Goal: Information Seeking & Learning: Learn about a topic

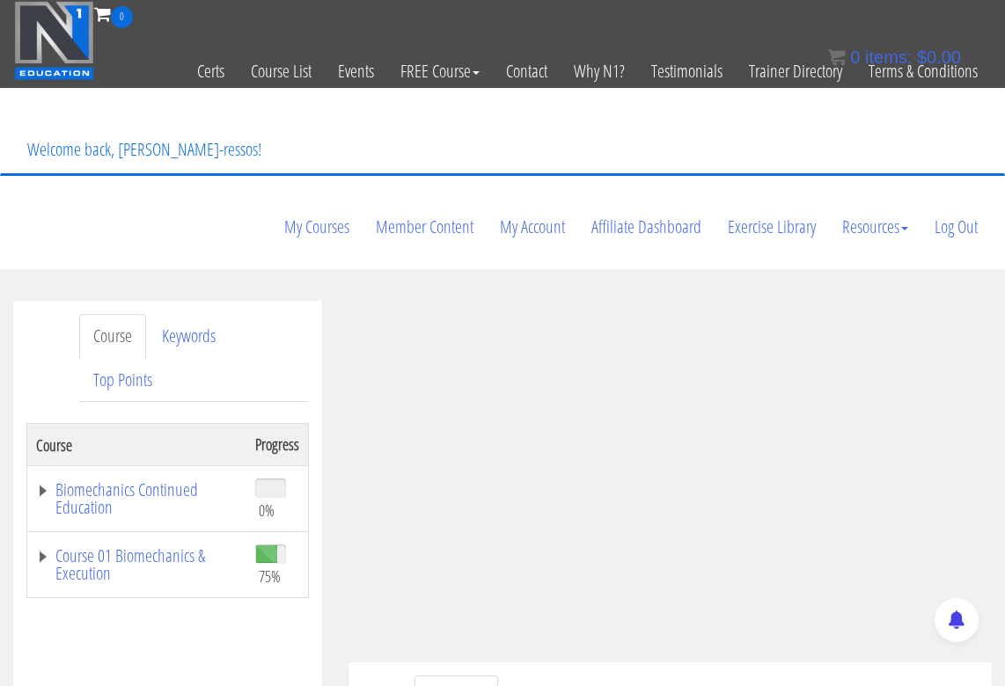
click at [659, 676] on ul "Transcript Resources" at bounding box center [696, 698] width 564 height 45
click at [179, 547] on link "Course 01 Biomechanics & Execution" at bounding box center [136, 564] width 201 height 35
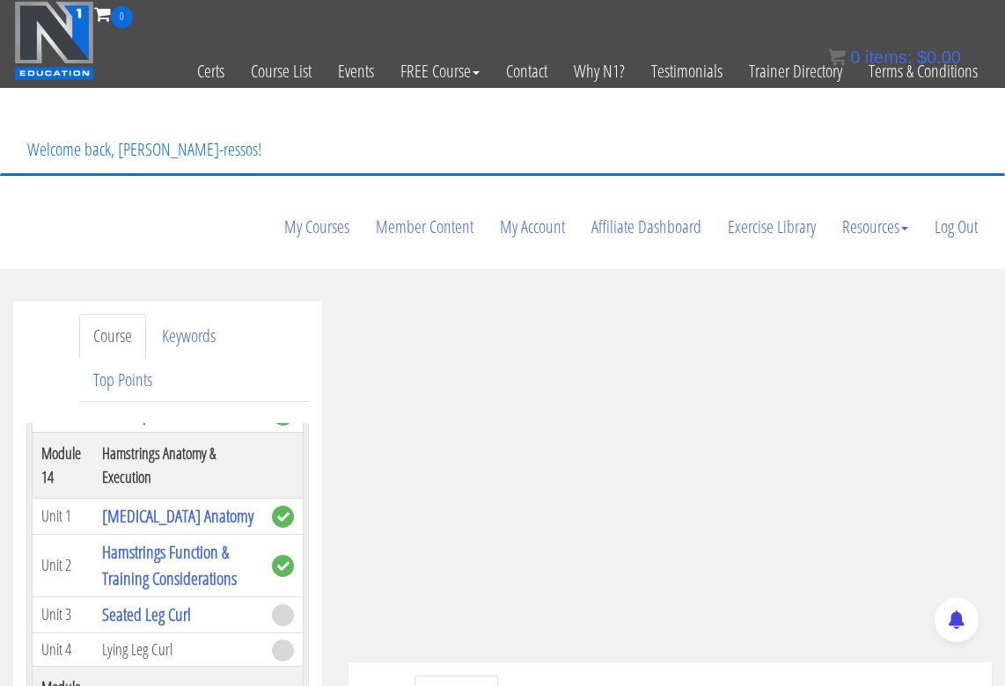
scroll to position [5571, 0]
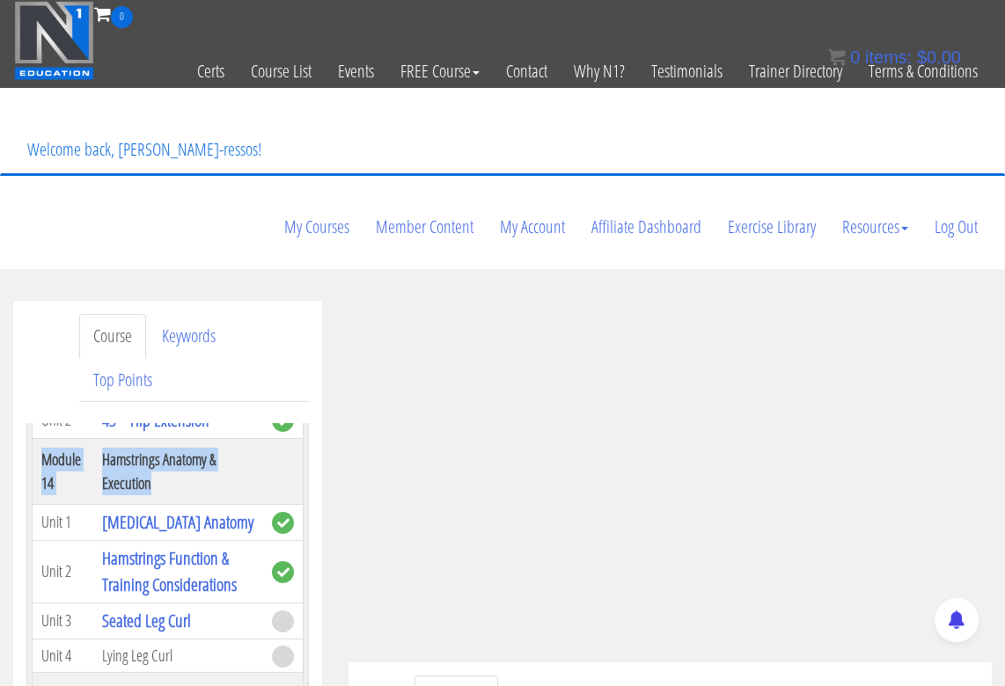
drag, startPoint x: 41, startPoint y: 442, endPoint x: 158, endPoint y: 464, distance: 119.0
click at [158, 464] on tr "Module 14 Hamstrings Anatomy & Execution" at bounding box center [168, 471] width 271 height 66
copy tr "Module 14 Hamstrings Anatomy & Execution"
click at [203, 479] on th "Hamstrings Anatomy & Execution" at bounding box center [178, 471] width 170 height 66
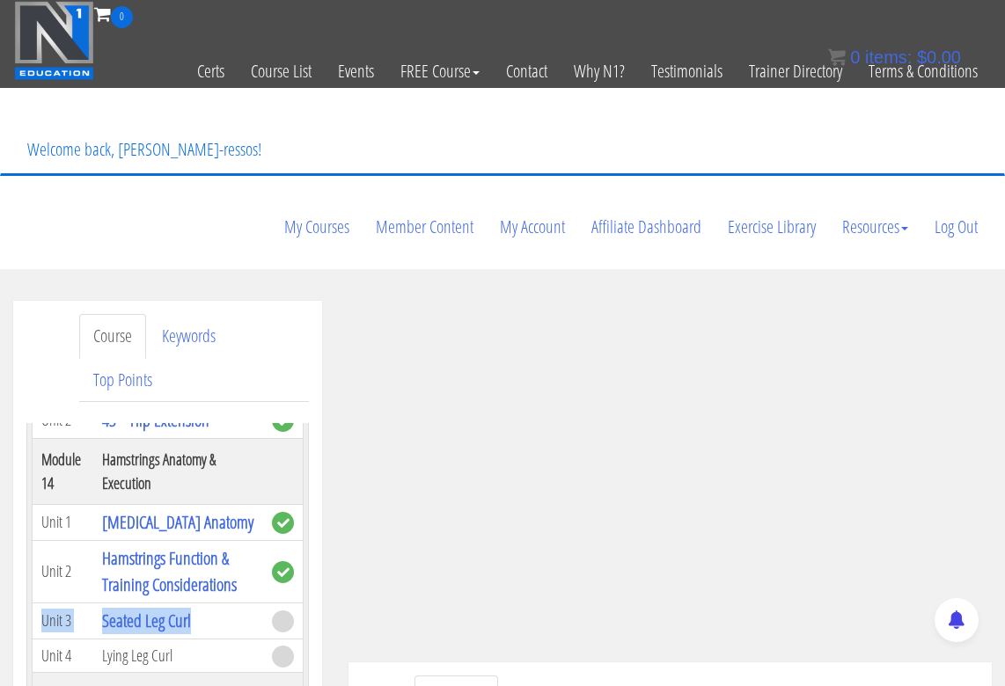
drag, startPoint x: 42, startPoint y: 604, endPoint x: 201, endPoint y: 603, distance: 158.3
click at [201, 603] on tr "Unit 3 Seated Leg Curl" at bounding box center [168, 621] width 271 height 36
copy tr "Unit 3 Seated Leg Curl"
click at [610, 676] on ul "Transcript Resources" at bounding box center [696, 698] width 564 height 45
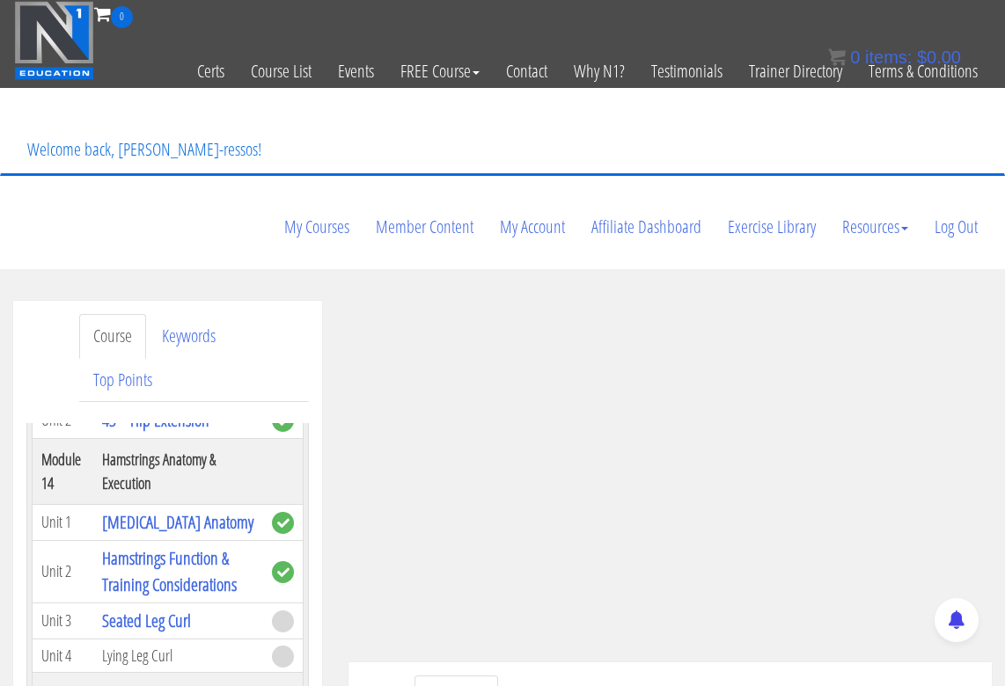
click at [676, 676] on ul "Transcript Resources" at bounding box center [696, 698] width 564 height 45
click at [680, 676] on ul "Transcript Resources" at bounding box center [696, 698] width 564 height 45
click at [627, 676] on ul "Transcript Resources" at bounding box center [696, 698] width 564 height 45
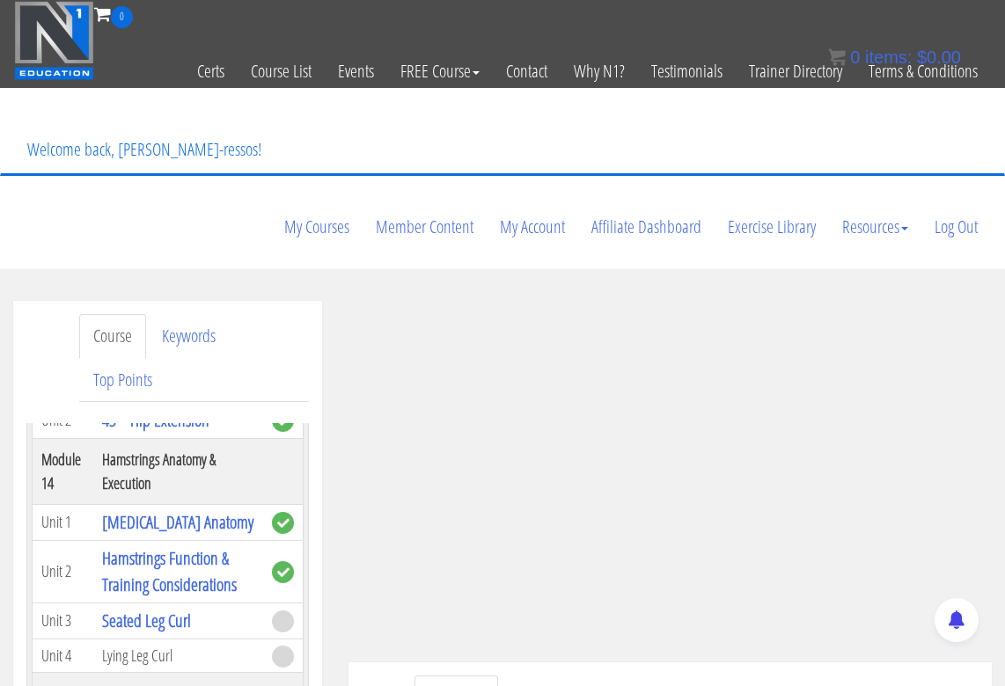
click at [627, 676] on ul "Transcript Resources" at bounding box center [696, 698] width 564 height 45
click at [657, 676] on ul "Transcript Resources" at bounding box center [696, 698] width 564 height 45
click at [647, 676] on ul "Transcript Resources" at bounding box center [696, 698] width 564 height 45
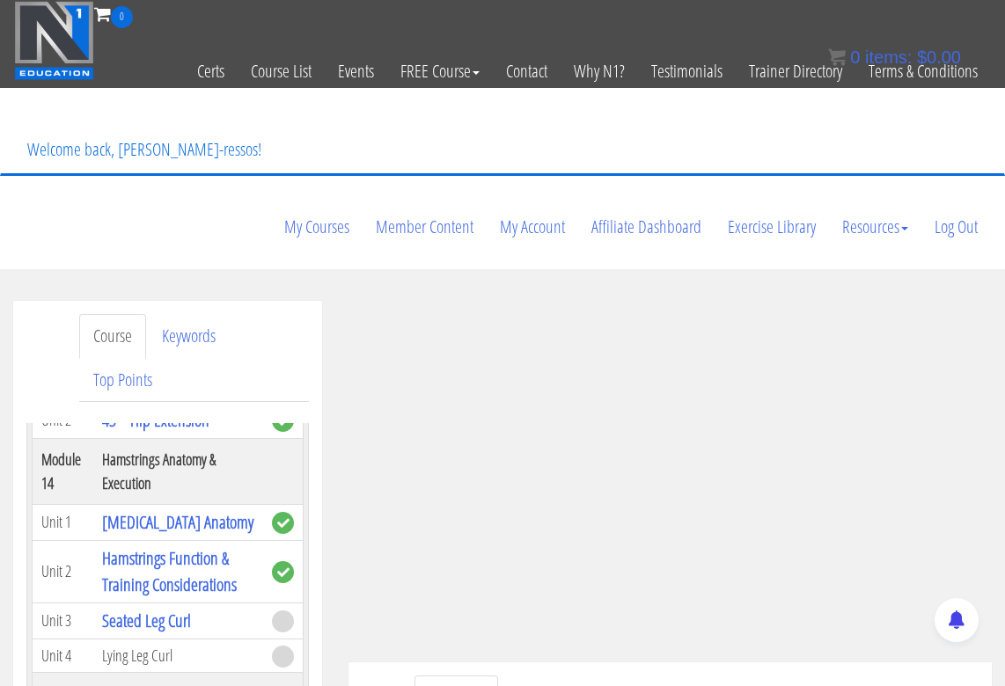
click at [647, 676] on ul "Transcript Resources" at bounding box center [696, 698] width 564 height 45
click at [676, 676] on ul "Transcript Resources" at bounding box center [696, 698] width 564 height 45
click at [680, 676] on ul "Transcript Resources" at bounding box center [696, 698] width 564 height 45
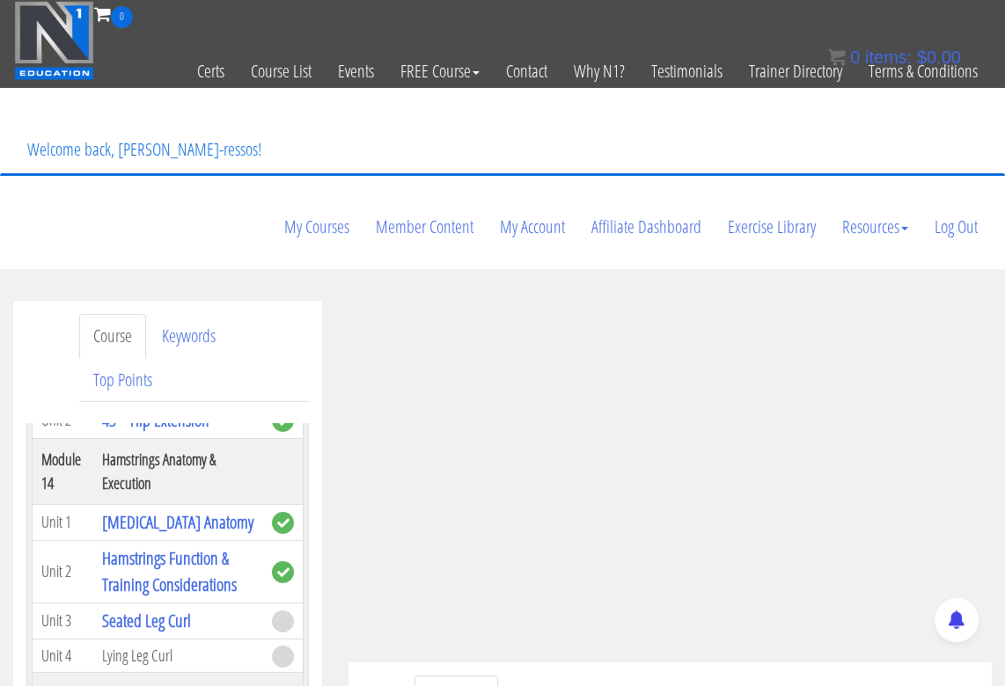
click at [680, 676] on ul "Transcript Resources" at bounding box center [696, 698] width 564 height 45
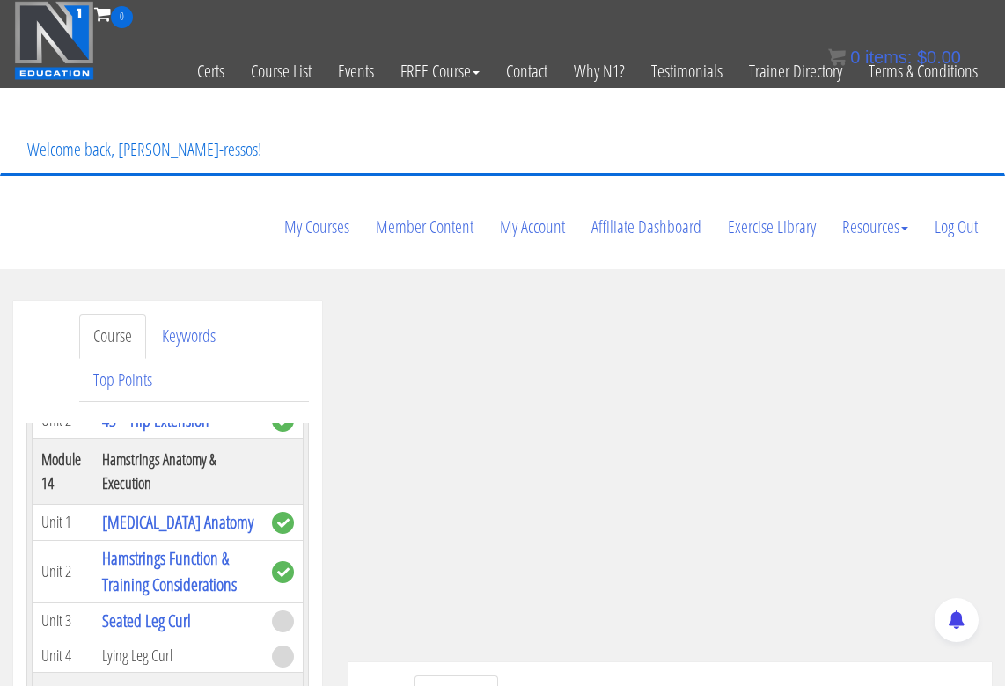
click at [680, 676] on ul "Transcript Resources" at bounding box center [696, 698] width 564 height 45
click at [679, 676] on ul "Transcript Resources" at bounding box center [696, 698] width 564 height 45
click at [617, 676] on ul "Transcript Resources" at bounding box center [696, 698] width 564 height 45
click at [630, 676] on ul "Transcript Resources" at bounding box center [696, 698] width 564 height 45
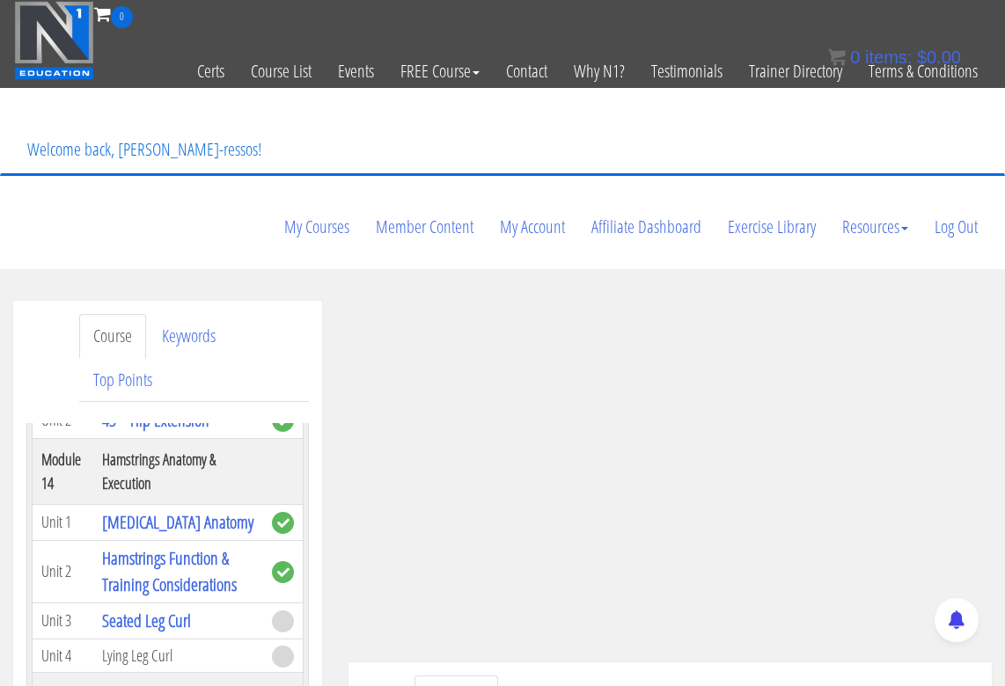
click at [630, 676] on ul "Transcript Resources" at bounding box center [696, 698] width 564 height 45
click at [555, 676] on link "Resources" at bounding box center [542, 698] width 85 height 45
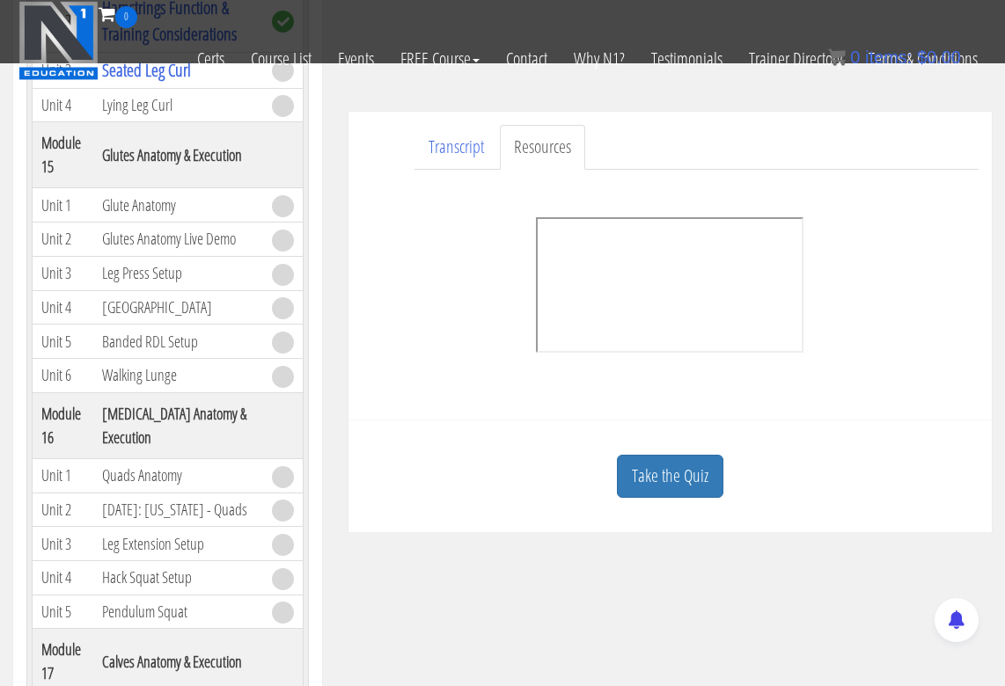
scroll to position [440, 0]
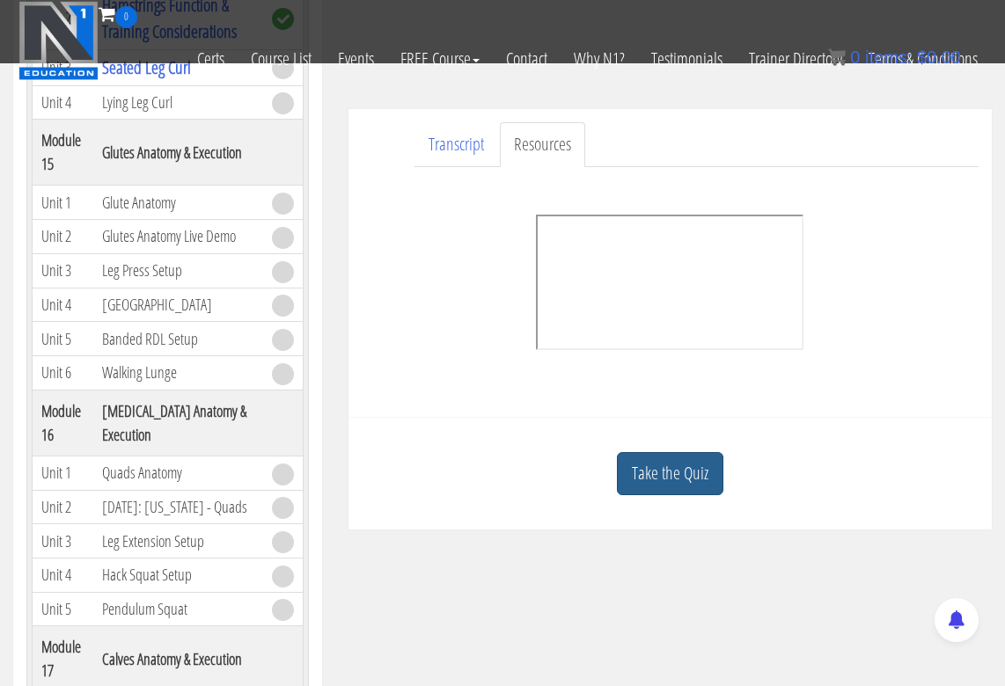
click at [676, 452] on link "Take the Quiz" at bounding box center [670, 473] width 106 height 43
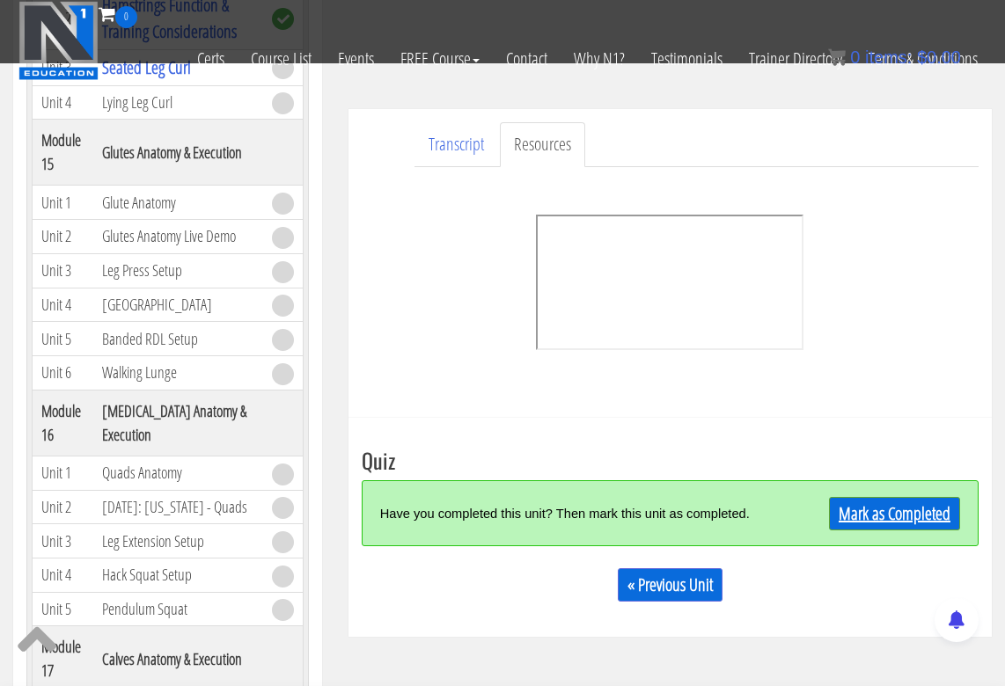
click at [900, 497] on link "Mark as Completed" at bounding box center [894, 513] width 131 height 33
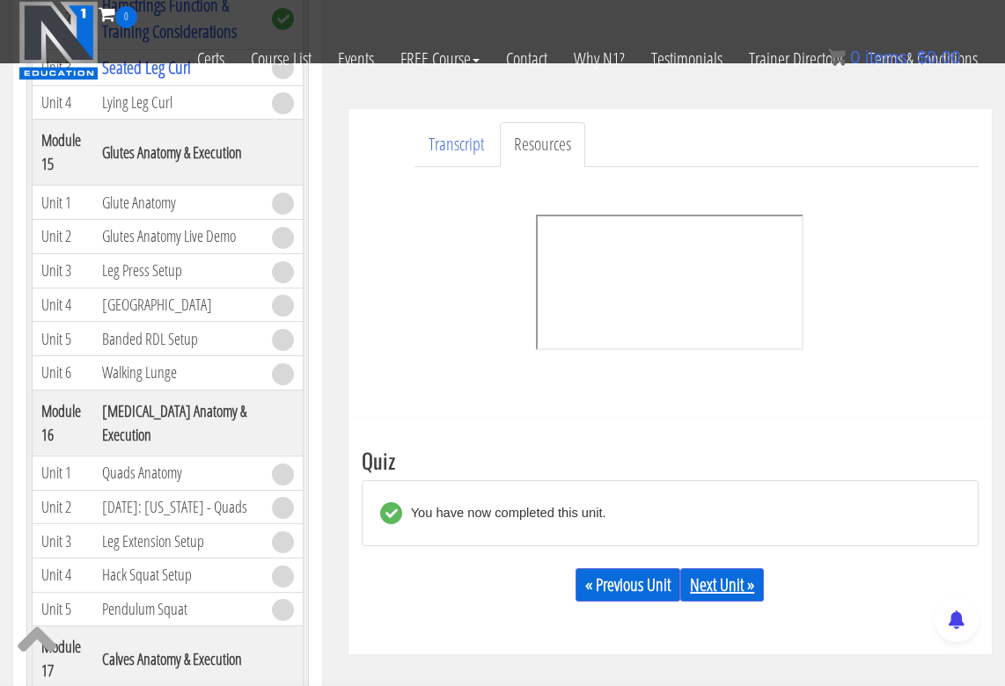
click at [733, 568] on link "Next Unit »" at bounding box center [722, 584] width 84 height 33
click at [728, 568] on link "Next Unit »" at bounding box center [722, 584] width 84 height 33
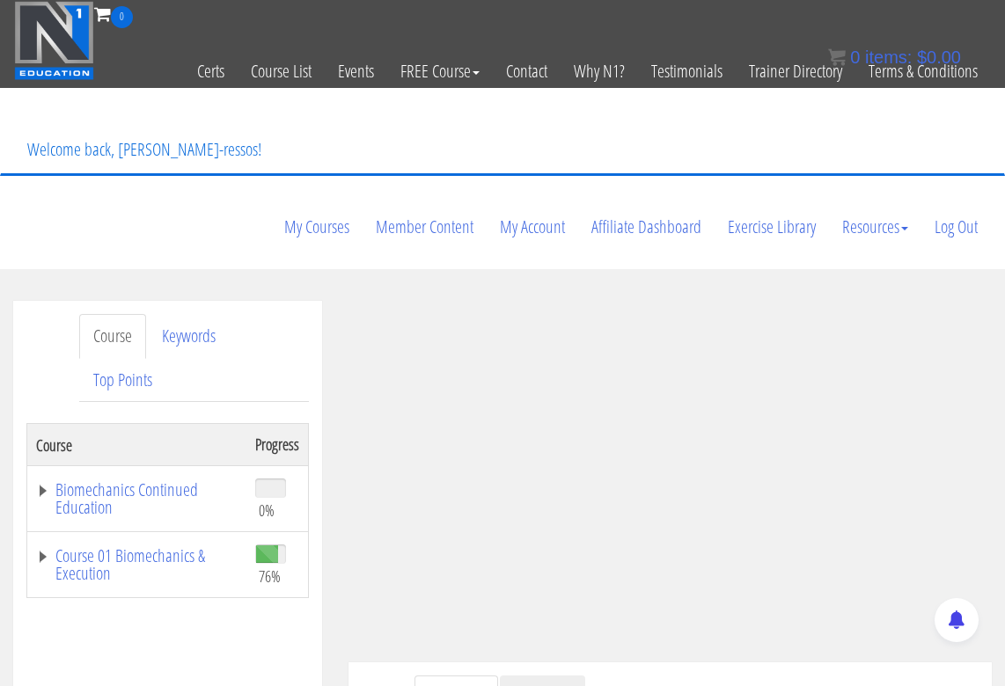
click at [537, 676] on link "Resources" at bounding box center [542, 698] width 85 height 45
click at [713, 676] on ul "Transcript Resources" at bounding box center [696, 698] width 564 height 45
click at [873, 676] on ul "Transcript Resources" at bounding box center [696, 698] width 564 height 45
click at [843, 676] on ul "Transcript Resources" at bounding box center [696, 698] width 564 height 45
click at [199, 547] on link "Course 01 Biomechanics & Execution" at bounding box center [136, 564] width 201 height 35
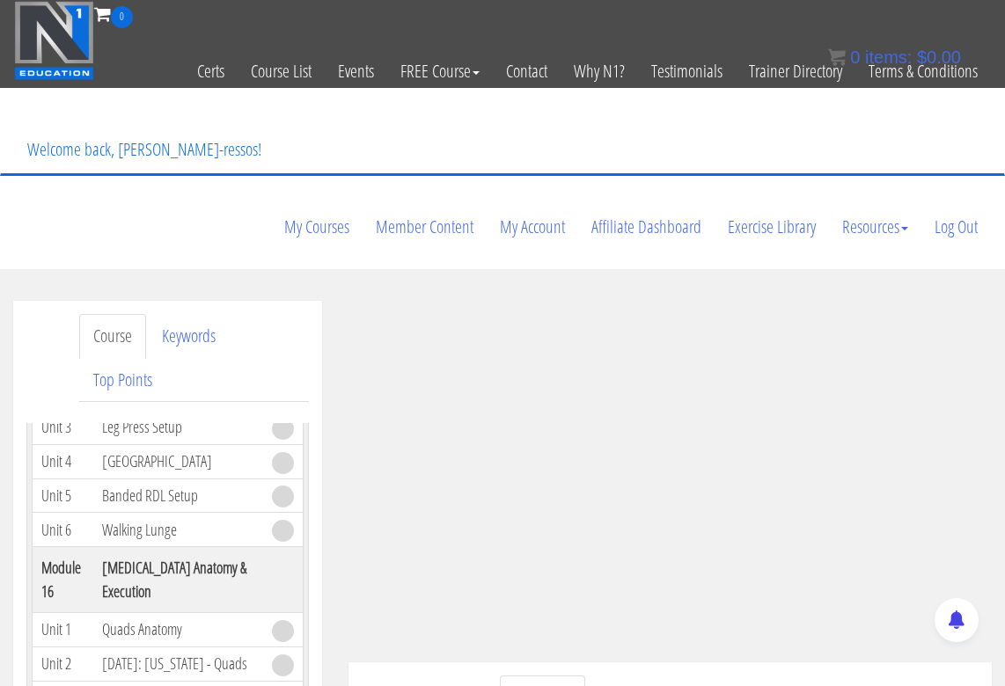
scroll to position [6010, 0]
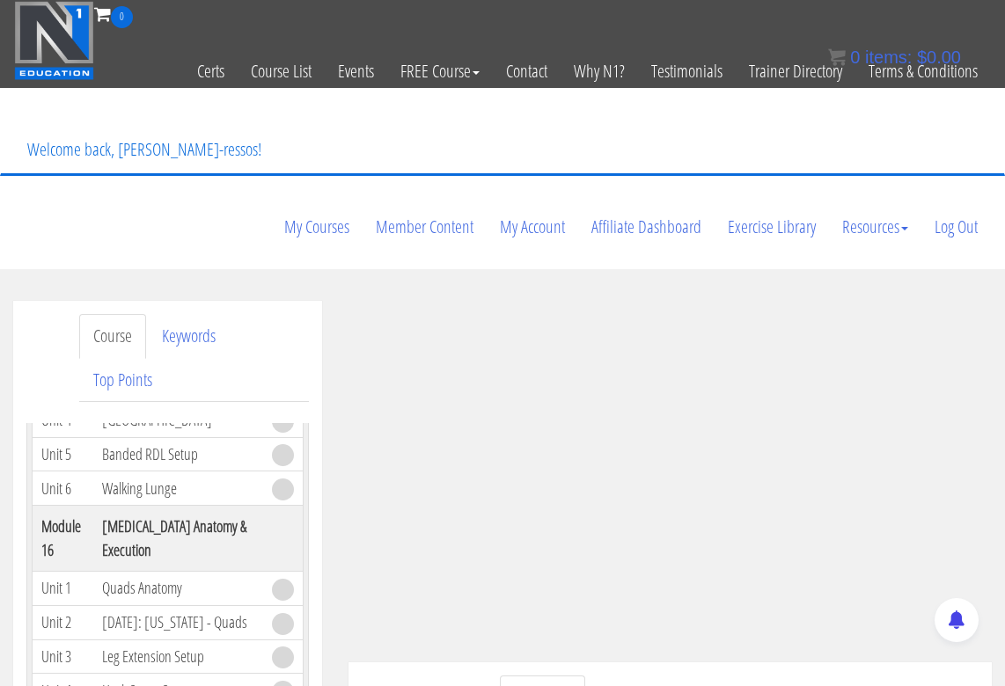
click at [627, 676] on ul "Transcript Resources" at bounding box center [696, 698] width 564 height 45
click at [719, 676] on ul "Transcript Resources" at bounding box center [696, 698] width 564 height 45
click at [722, 676] on ul "Transcript Resources" at bounding box center [696, 698] width 564 height 45
click at [854, 676] on ul "Transcript Resources" at bounding box center [696, 698] width 564 height 45
drag, startPoint x: 741, startPoint y: 605, endPoint x: 757, endPoint y: 595, distance: 19.8
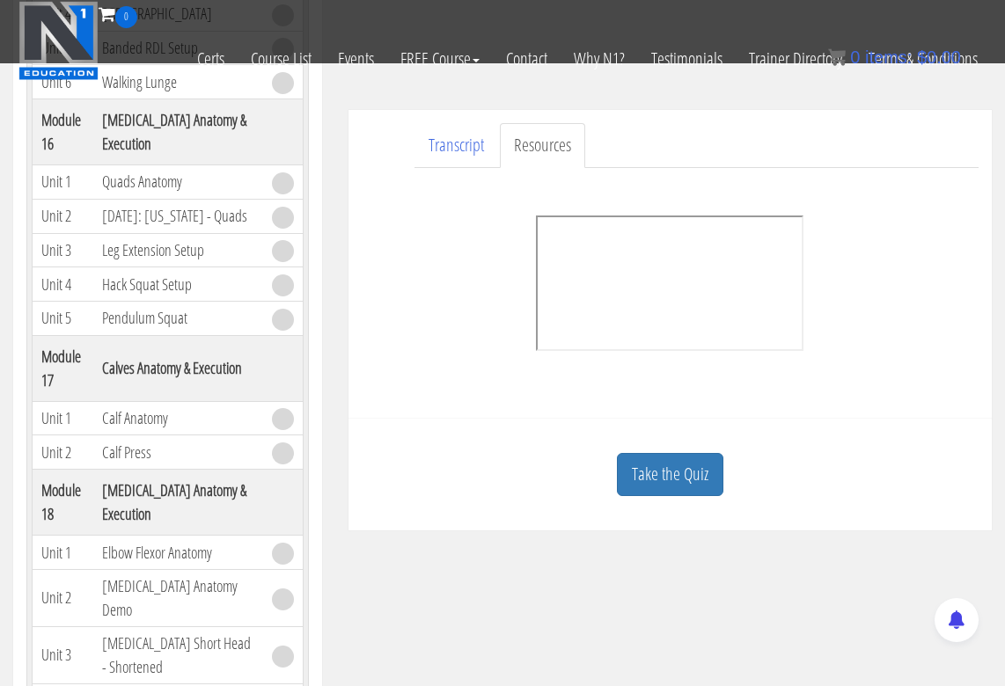
scroll to position [441, 0]
click at [680, 451] on link "Take the Quiz" at bounding box center [670, 472] width 106 height 43
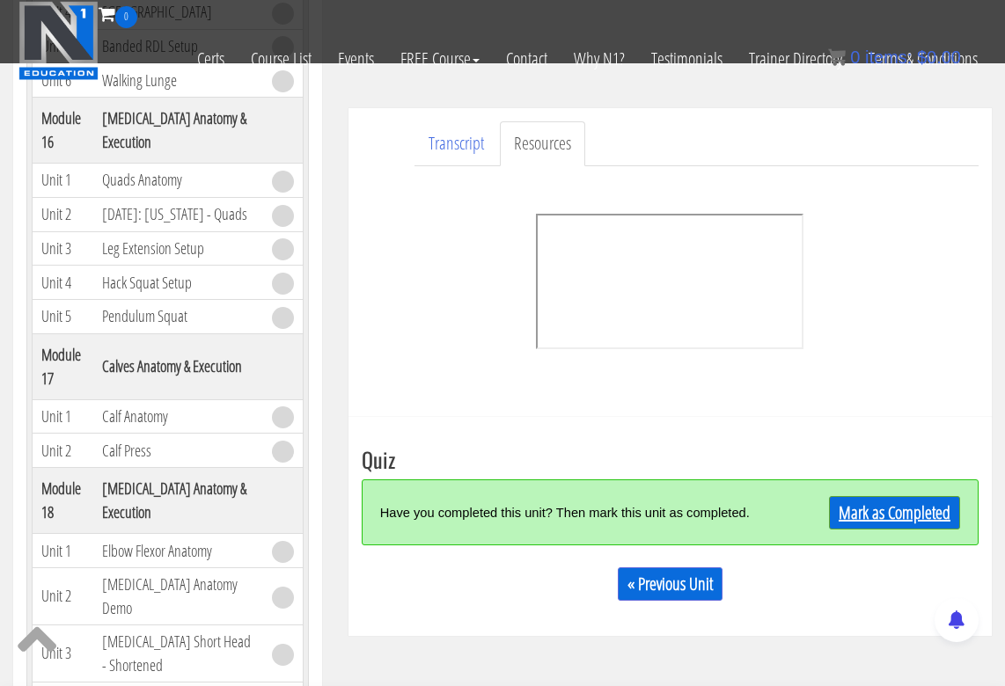
click at [880, 496] on link "Mark as Completed" at bounding box center [894, 512] width 131 height 33
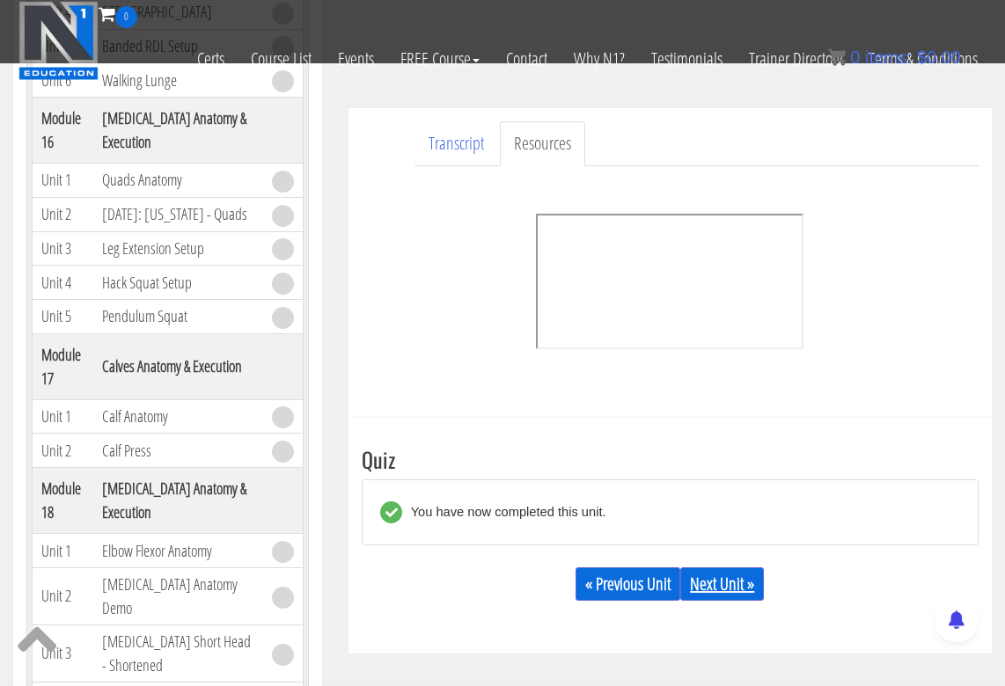
click at [719, 567] on link "Next Unit »" at bounding box center [722, 583] width 84 height 33
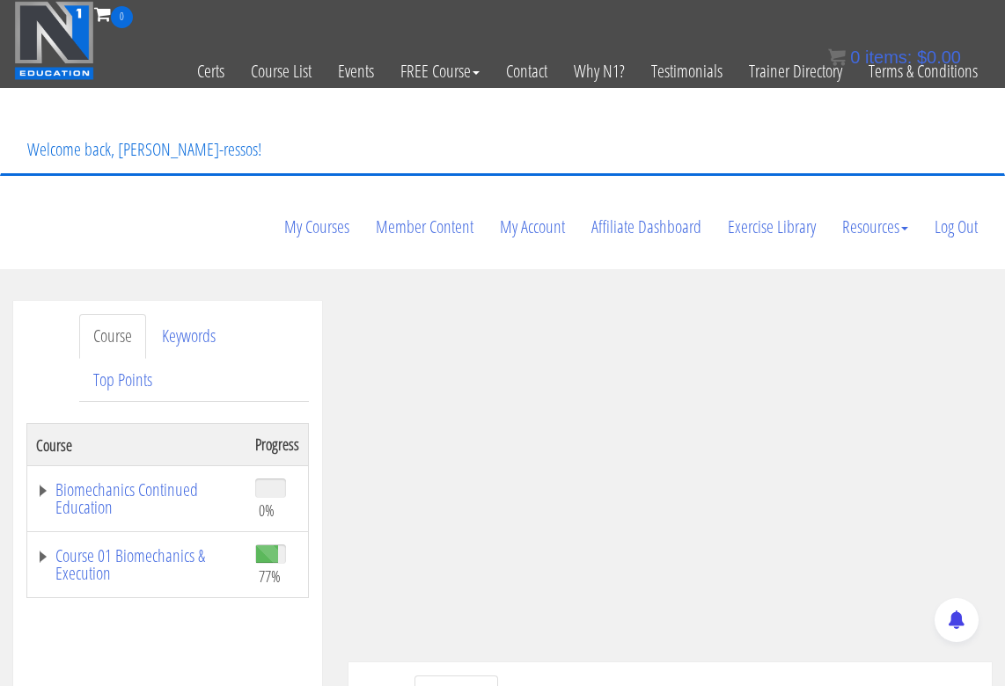
click at [259, 545] on span at bounding box center [267, 554] width 22 height 18
click at [197, 547] on link "Course 01 Biomechanics & Execution" at bounding box center [136, 564] width 201 height 35
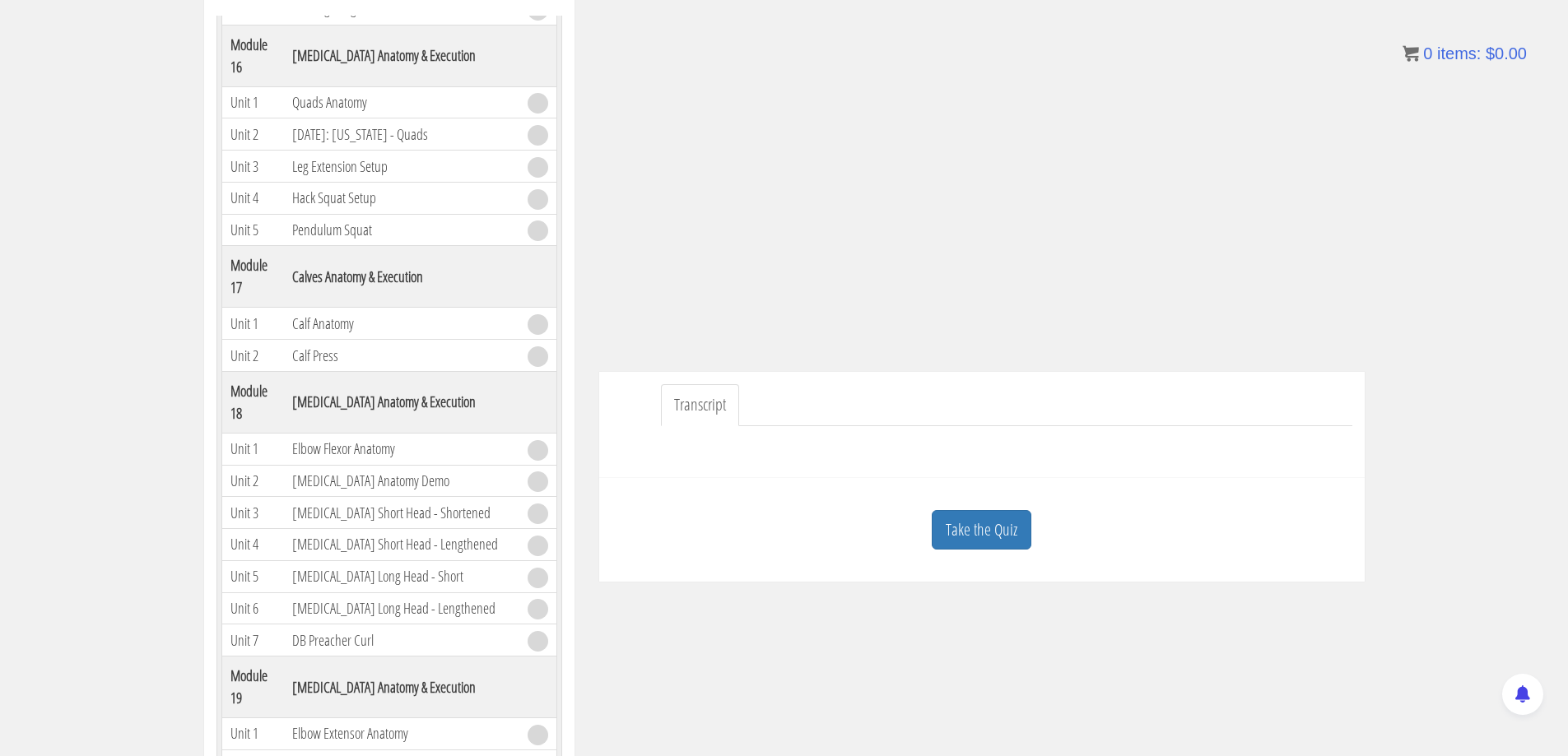
scroll to position [4558, 0]
